Goal: Find specific page/section: Find specific page/section

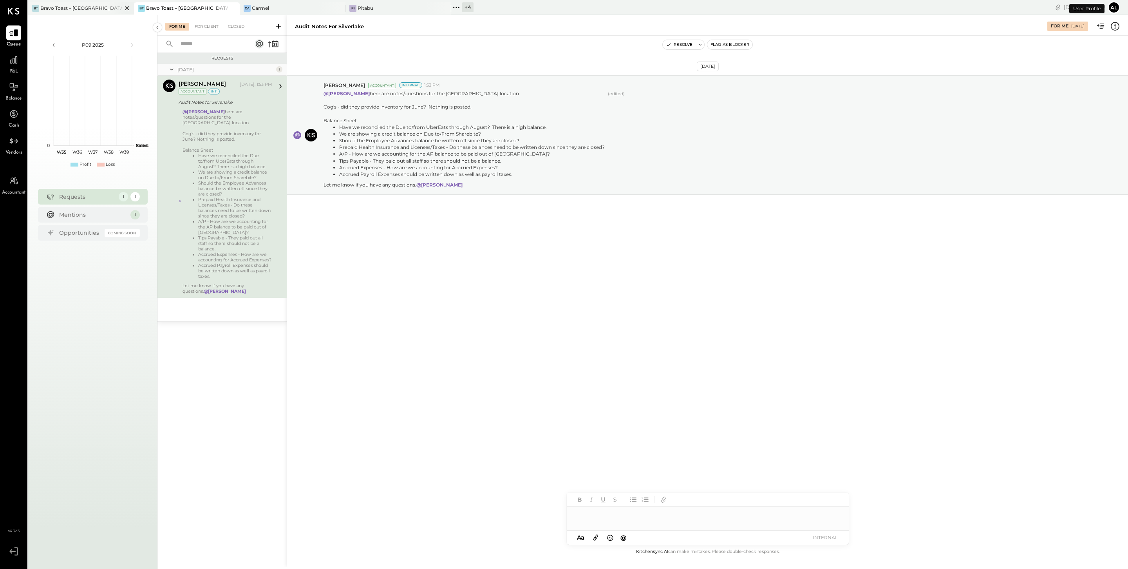
click at [87, 9] on div "Bravo Toast – [GEOGRAPHIC_DATA]" at bounding box center [81, 8] width 82 height 7
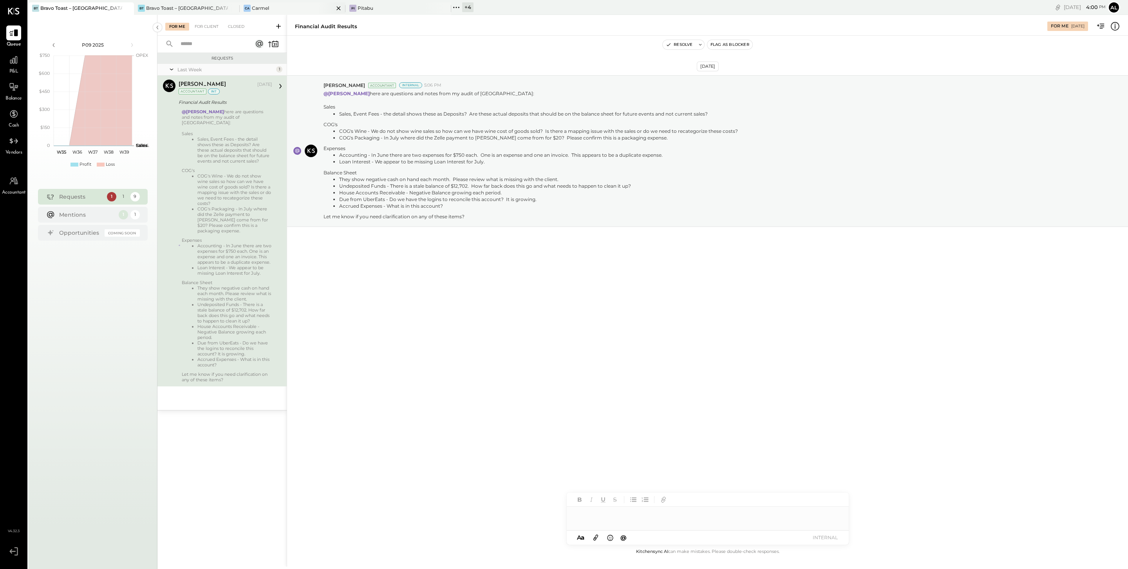
click at [282, 11] on div "Ca Carmel" at bounding box center [287, 8] width 94 height 7
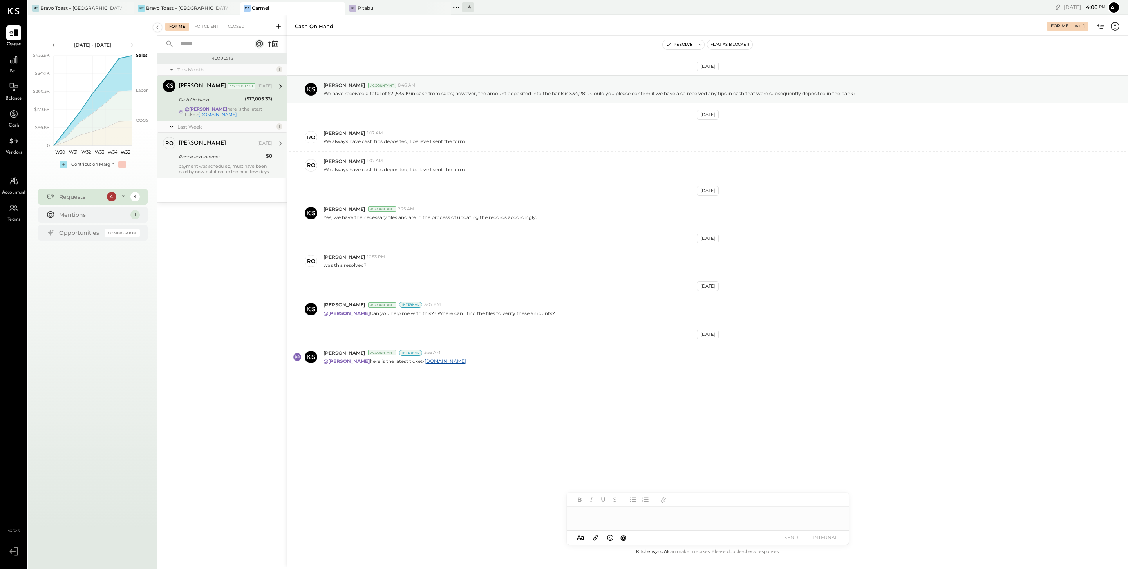
click at [224, 164] on div "payment was scheduled, must have been paid by now but if not in the next few da…" at bounding box center [226, 168] width 94 height 11
